Goal: Task Accomplishment & Management: Complete application form

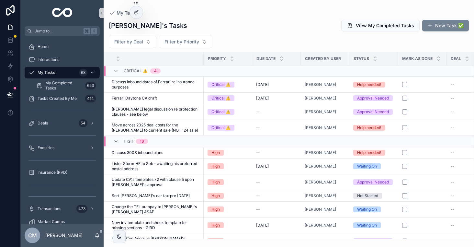
click at [448, 23] on button "New Task ✅" at bounding box center [445, 26] width 47 height 12
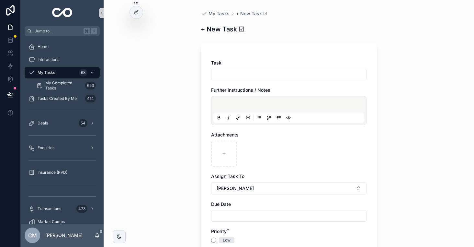
click at [267, 75] on input "scrollable content" at bounding box center [288, 74] width 155 height 9
type input "*"
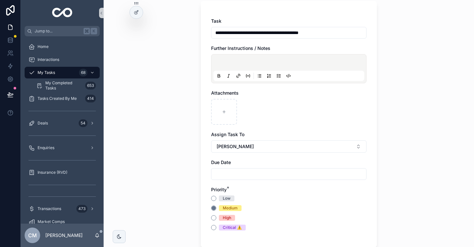
scroll to position [50, 0]
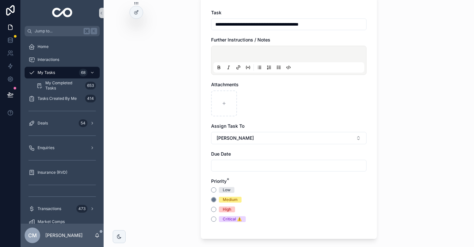
type input "**********"
click at [223, 166] on input "scrollable content" at bounding box center [288, 165] width 155 height 9
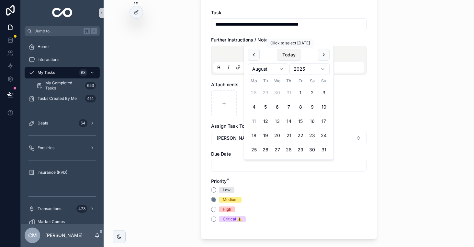
click at [289, 54] on button "Today" at bounding box center [289, 55] width 24 height 12
click at [277, 135] on button "20" at bounding box center [277, 135] width 12 height 12
type input "**********"
click at [277, 182] on div "Priority *" at bounding box center [288, 181] width 155 height 6
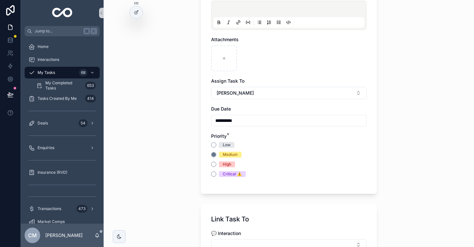
scroll to position [96, 0]
click at [214, 163] on button "High" at bounding box center [213, 163] width 5 height 5
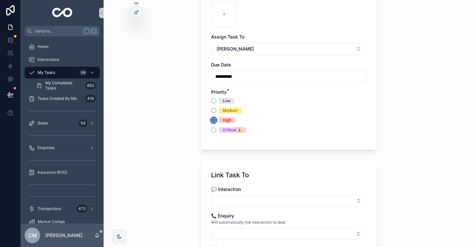
scroll to position [324, 0]
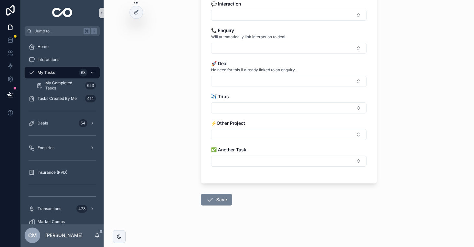
click at [215, 199] on button "Save" at bounding box center [216, 200] width 31 height 12
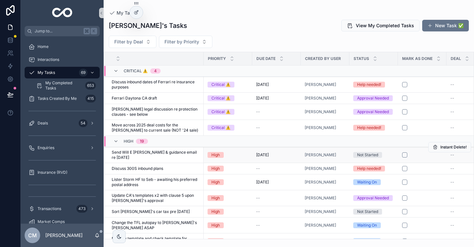
click at [370, 153] on div "Not Started" at bounding box center [367, 155] width 21 height 6
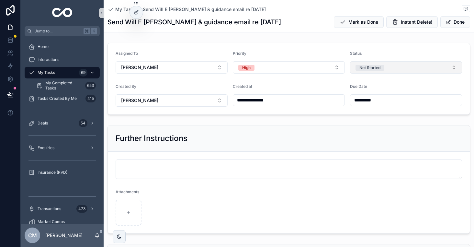
click at [396, 70] on button "Not Started" at bounding box center [406, 67] width 112 height 12
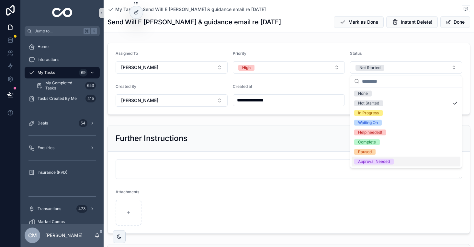
click at [378, 160] on div "Approval Needed" at bounding box center [374, 162] width 32 height 6
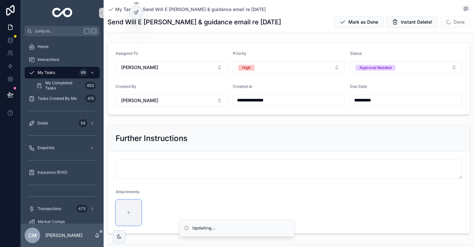
click at [129, 209] on div "scrollable content" at bounding box center [129, 212] width 26 height 26
type input "**********"
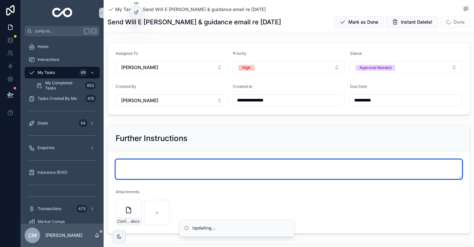
click at [202, 166] on textarea "scrollable content" at bounding box center [289, 168] width 346 height 19
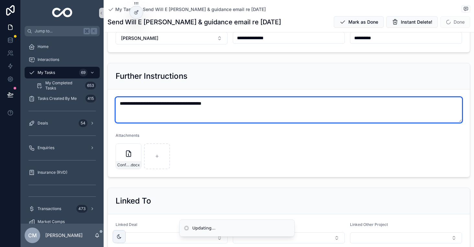
scroll to position [67, 0]
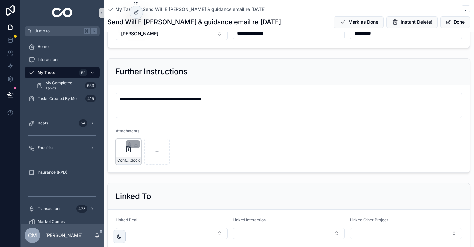
click at [127, 153] on div "Confidentiality-V1_Deed_William_E .docx" at bounding box center [129, 152] width 26 height 26
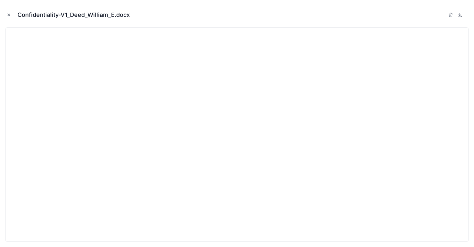
click at [6, 15] on icon "Close modal" at bounding box center [8, 15] width 5 height 5
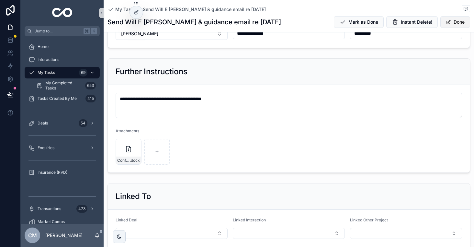
type textarea "**********"
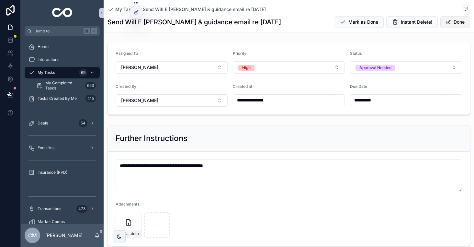
click at [456, 22] on button "Done" at bounding box center [455, 22] width 30 height 12
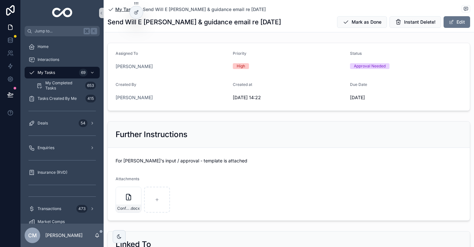
click at [121, 10] on span "My Tasks" at bounding box center [125, 9] width 21 height 6
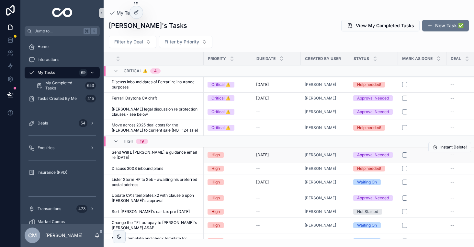
click at [162, 155] on span "Send Will E [PERSON_NAME] & guidance email re [DATE]" at bounding box center [156, 155] width 88 height 10
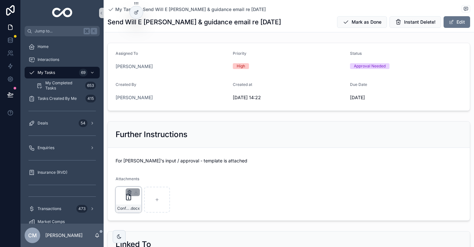
click at [129, 192] on icon "scrollable content" at bounding box center [129, 191] width 5 height 5
click at [142, 181] on icon "scrollable content" at bounding box center [142, 180] width 5 height 5
click at [124, 197] on div "scrollable content" at bounding box center [129, 199] width 26 height 26
type input "**********"
click at [128, 202] on div "Confidentiality V1_Deed_William_E .docx" at bounding box center [129, 199] width 26 height 26
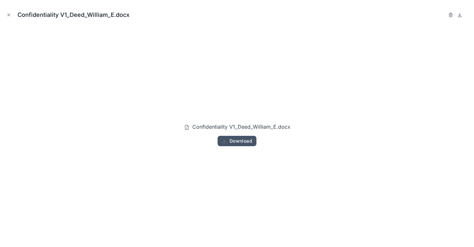
click at [242, 142] on span "Download" at bounding box center [241, 141] width 23 height 6
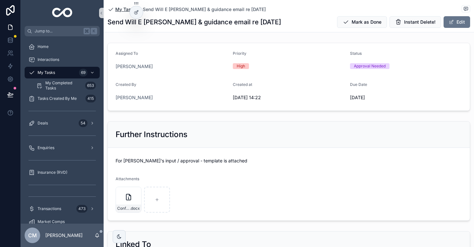
click at [120, 8] on span "My Tasks" at bounding box center [125, 9] width 21 height 6
